Goal: Browse casually

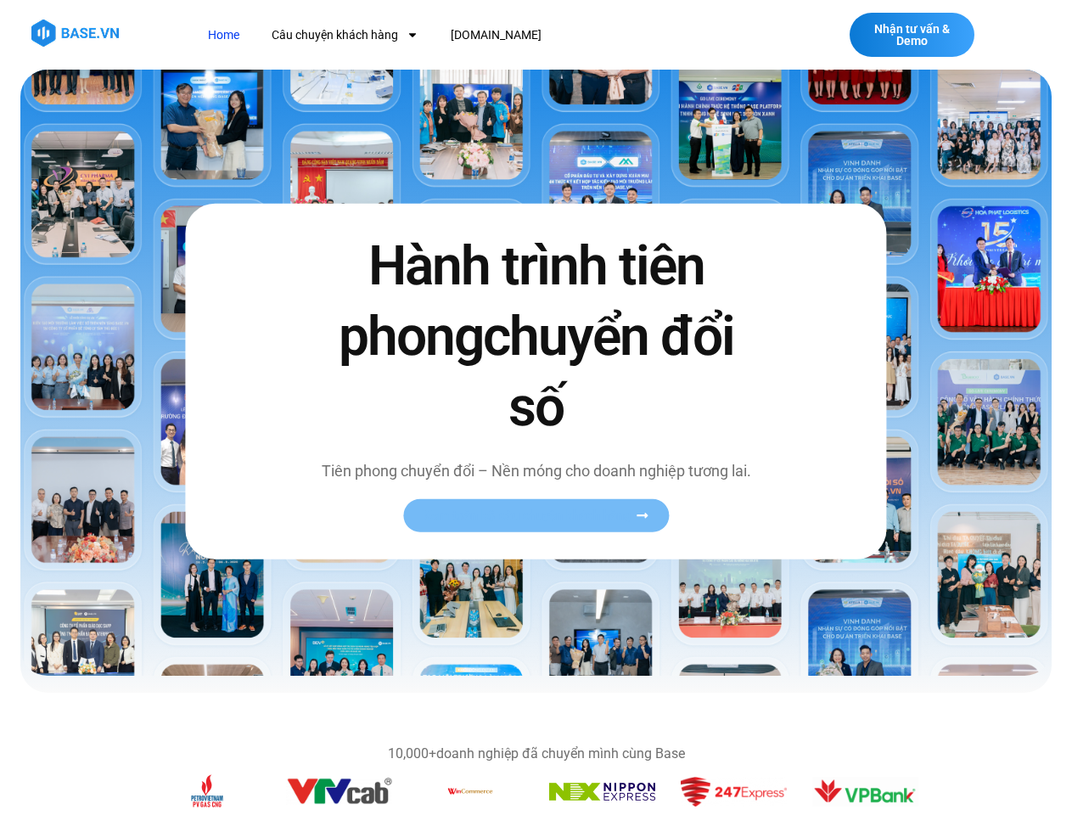
click at [536, 515] on span "Xem toàn bộ câu chuyện khách hàng" at bounding box center [528, 515] width 208 height 13
click at [537, 794] on div "Băng chuyền hình ảnh" at bounding box center [537, 794] width 764 height 40
